Goal: Book appointment/travel/reservation

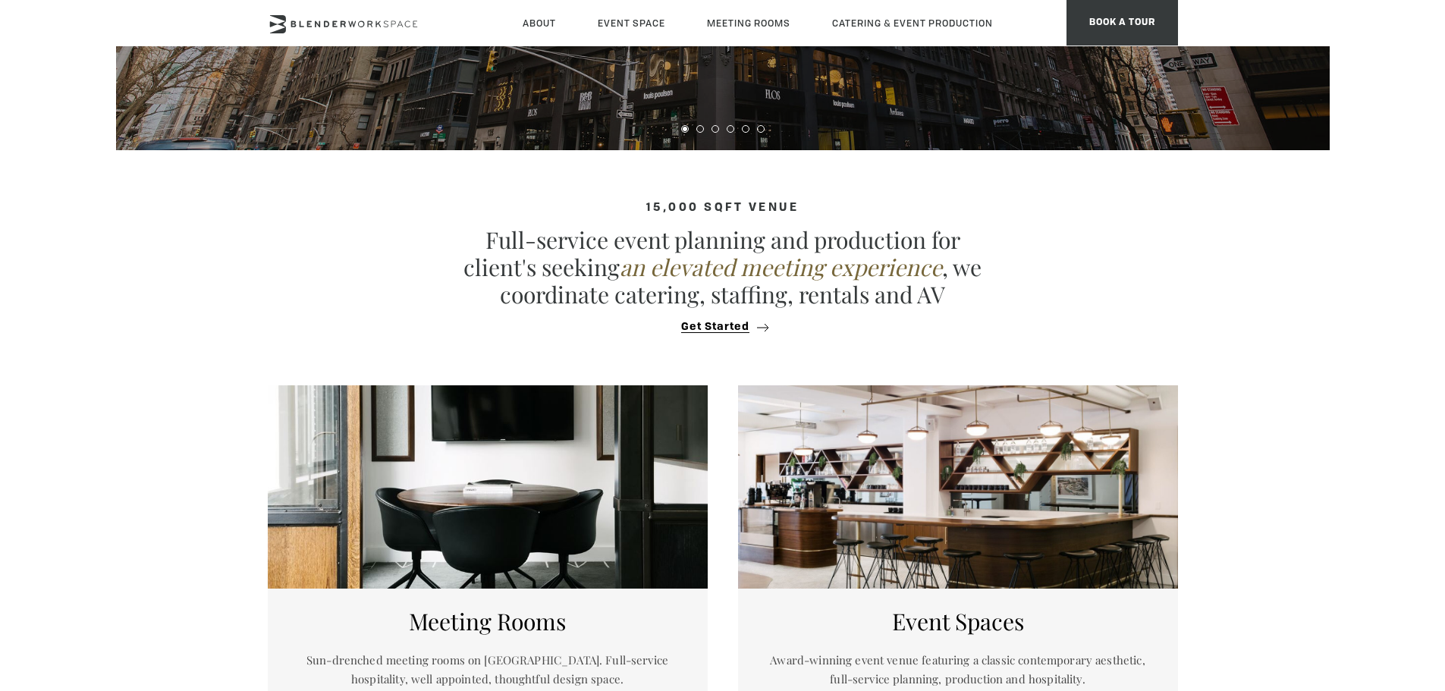
scroll to position [758, 0]
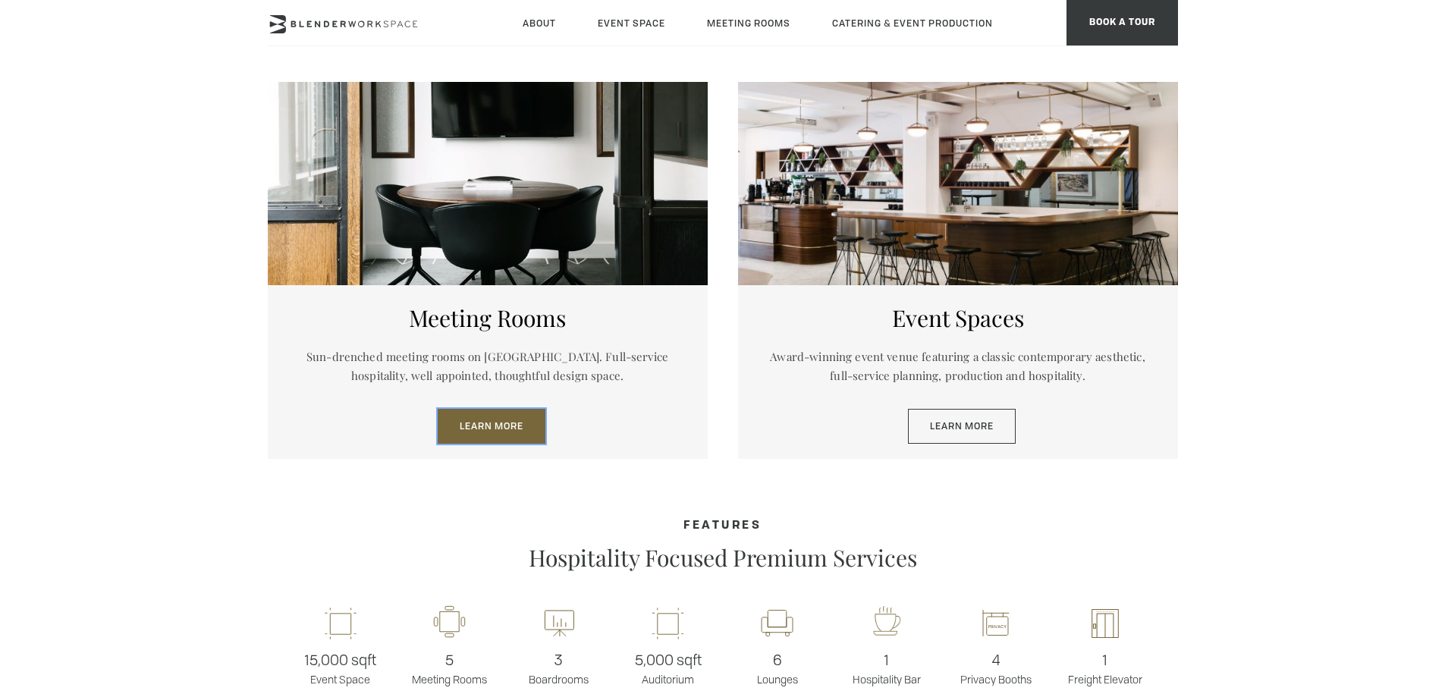
click at [443, 430] on link "Learn More" at bounding box center [492, 426] width 108 height 35
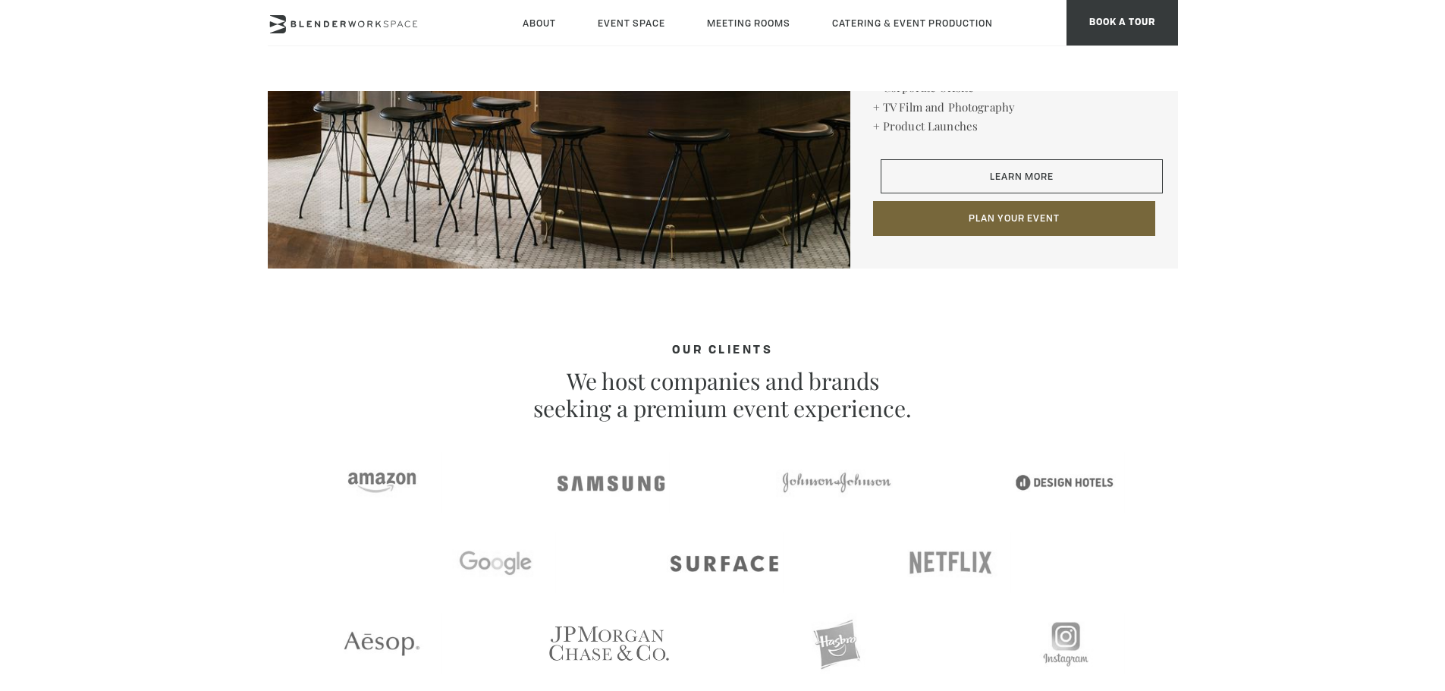
scroll to position [2351, 0]
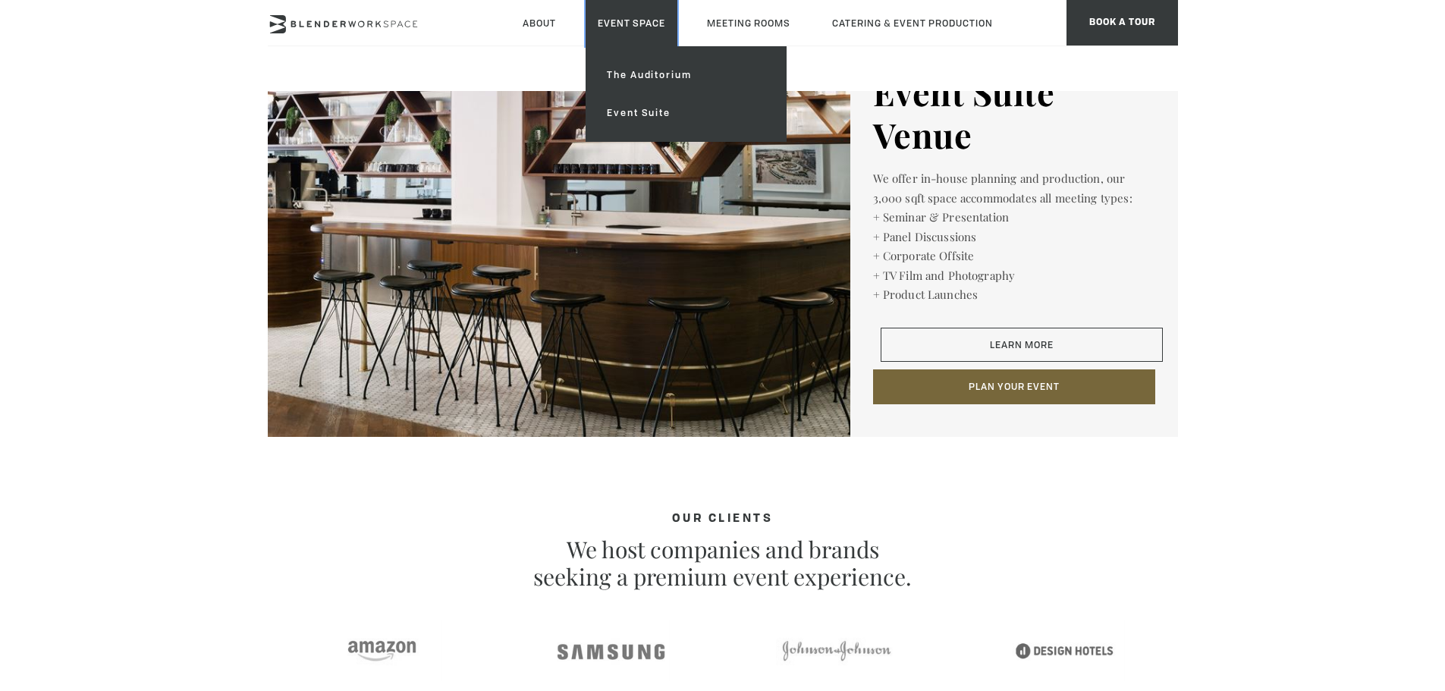
click at [590, 29] on link "Event Space" at bounding box center [631, 23] width 92 height 46
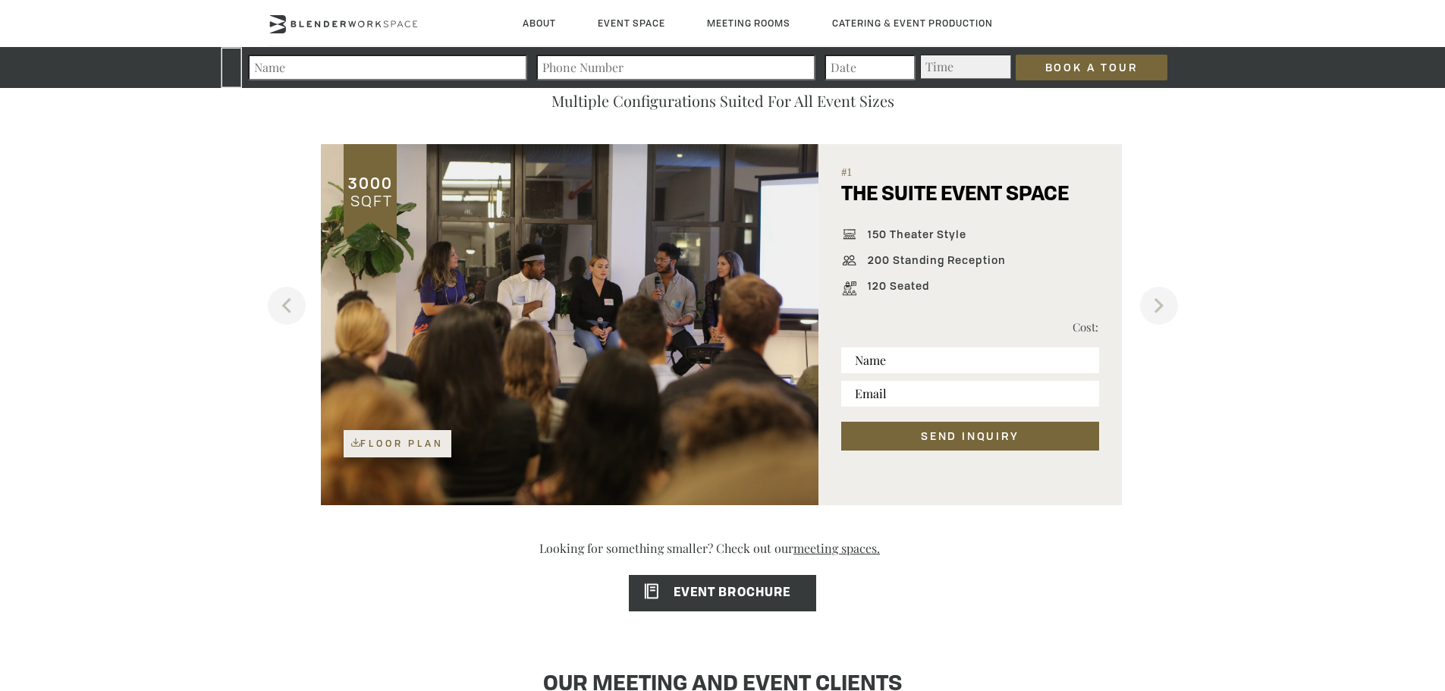
scroll to position [1513, 0]
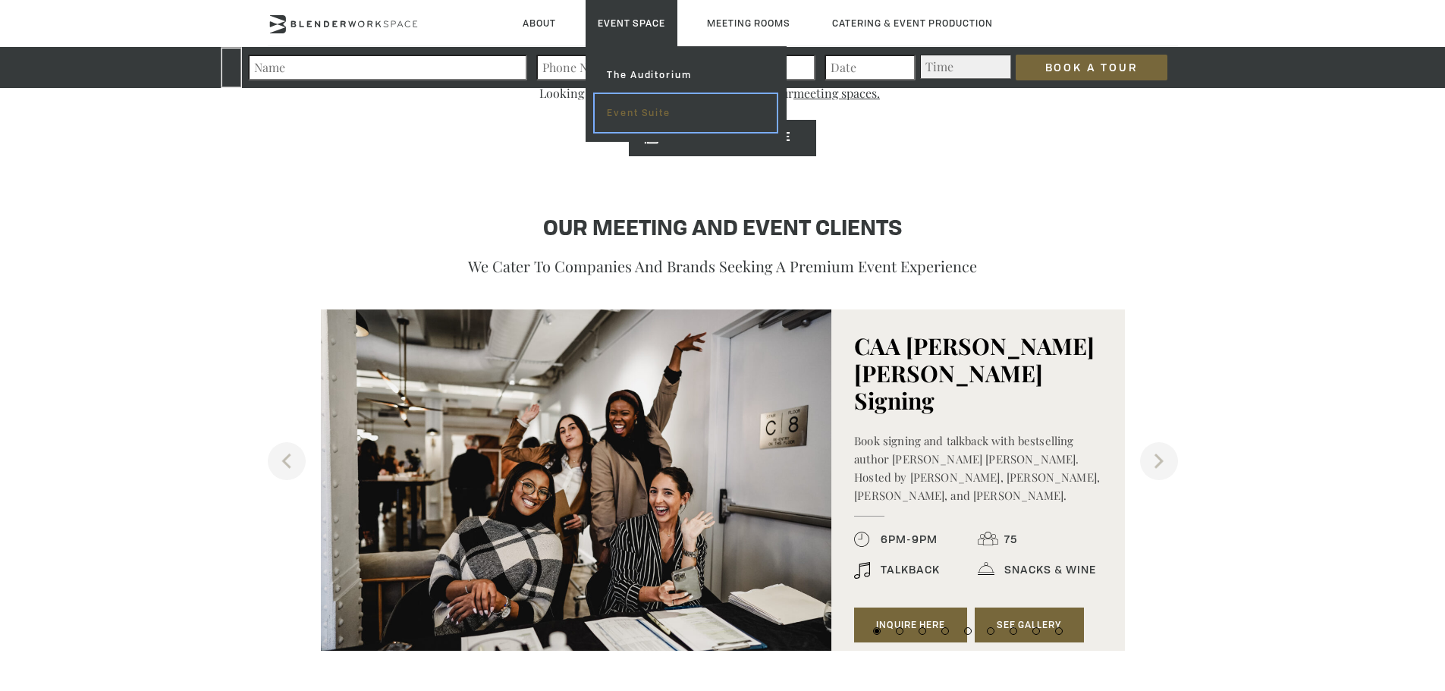
click at [622, 113] on link "Event Suite" at bounding box center [684, 113] width 181 height 38
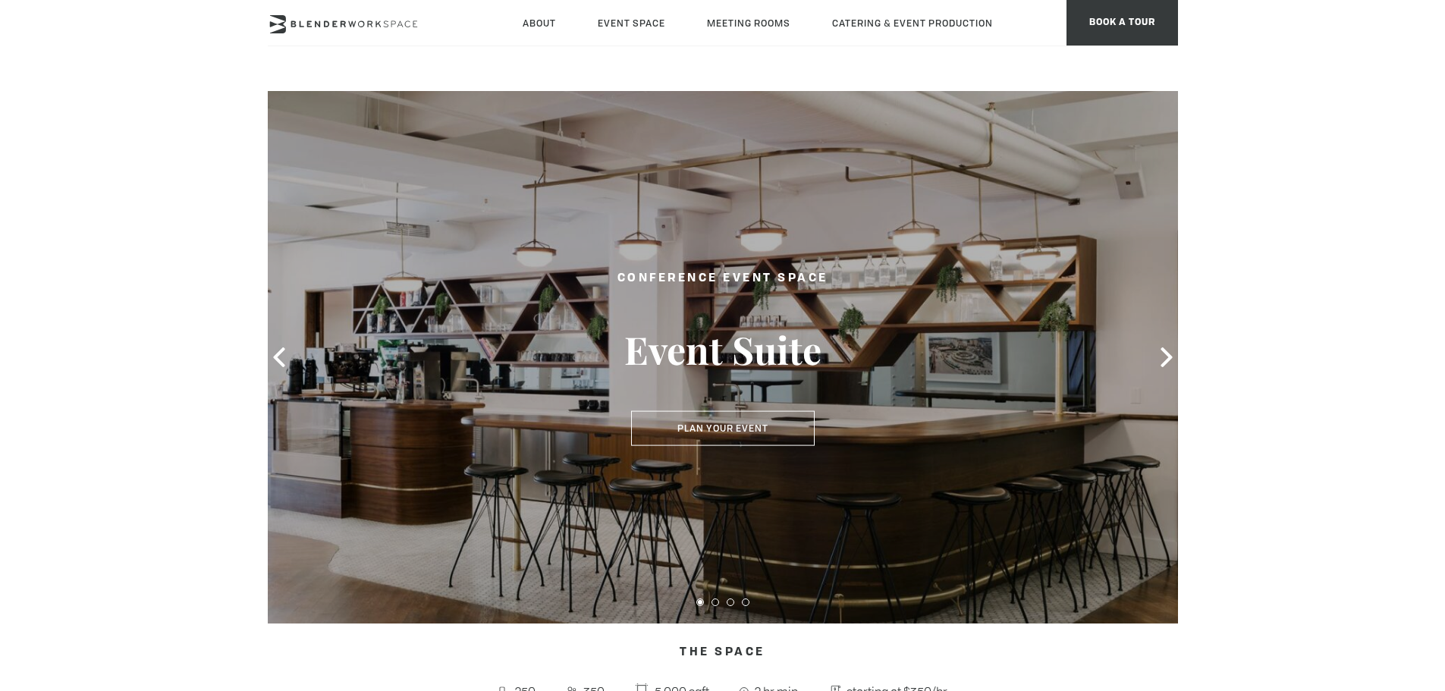
click at [1149, 364] on div at bounding box center [723, 357] width 910 height 532
click at [1164, 357] on icon at bounding box center [1166, 357] width 20 height 20
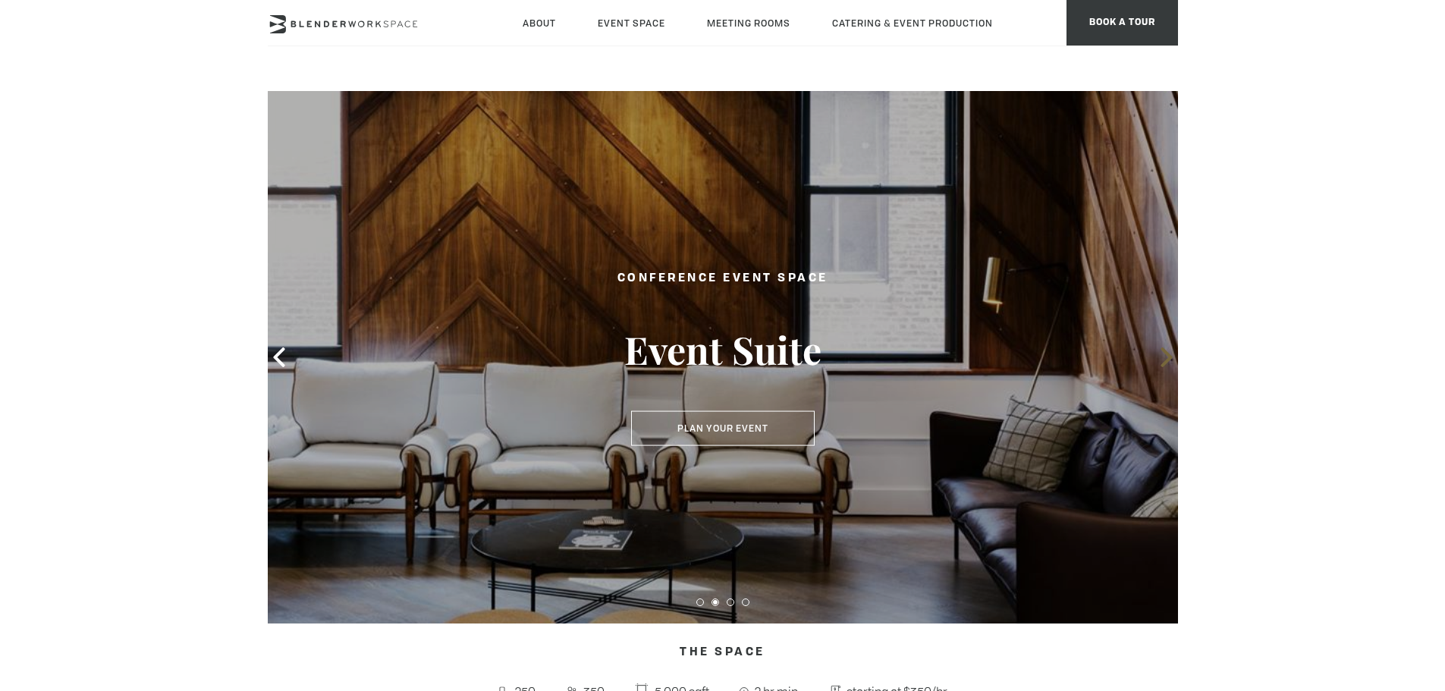
click at [1164, 357] on icon at bounding box center [1166, 357] width 20 height 20
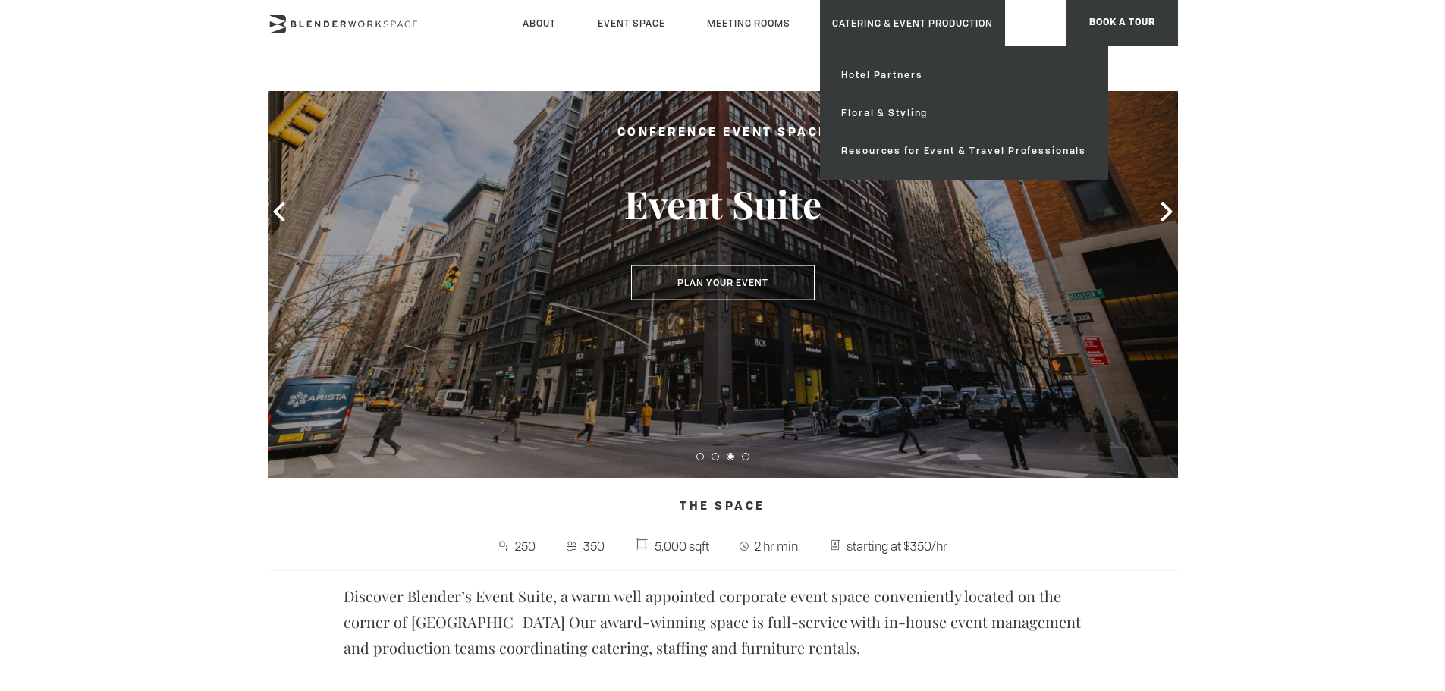
scroll to position [303, 0]
